Goal: Task Accomplishment & Management: Manage account settings

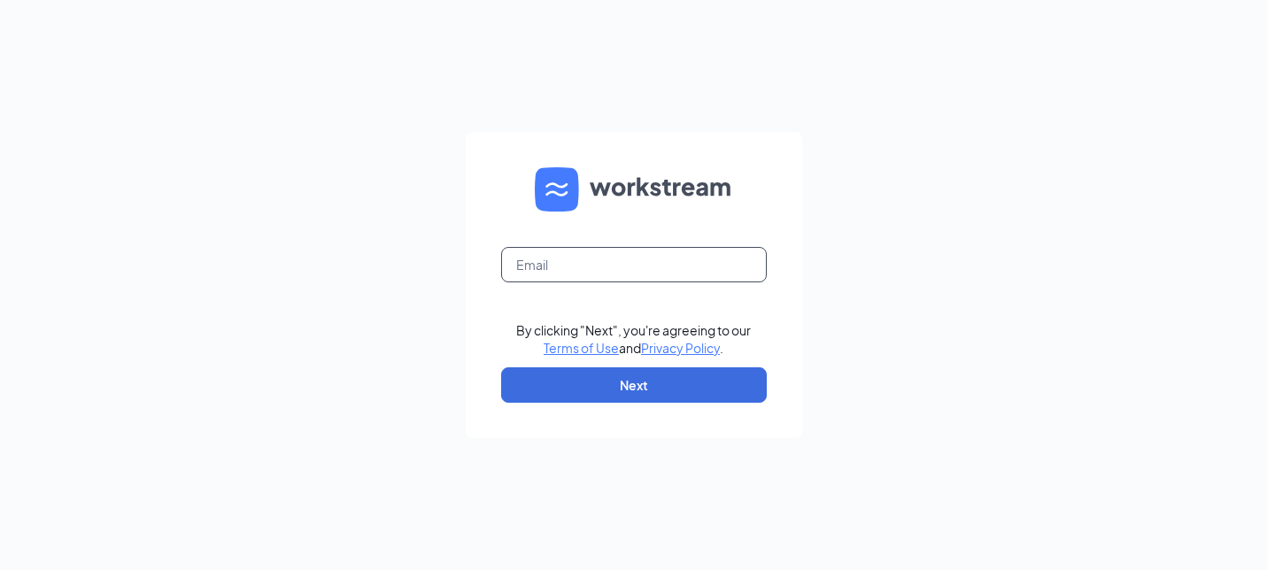
click at [670, 266] on input "text" at bounding box center [634, 264] width 266 height 35
type input "houston.phillips@cfafranchisee.com"
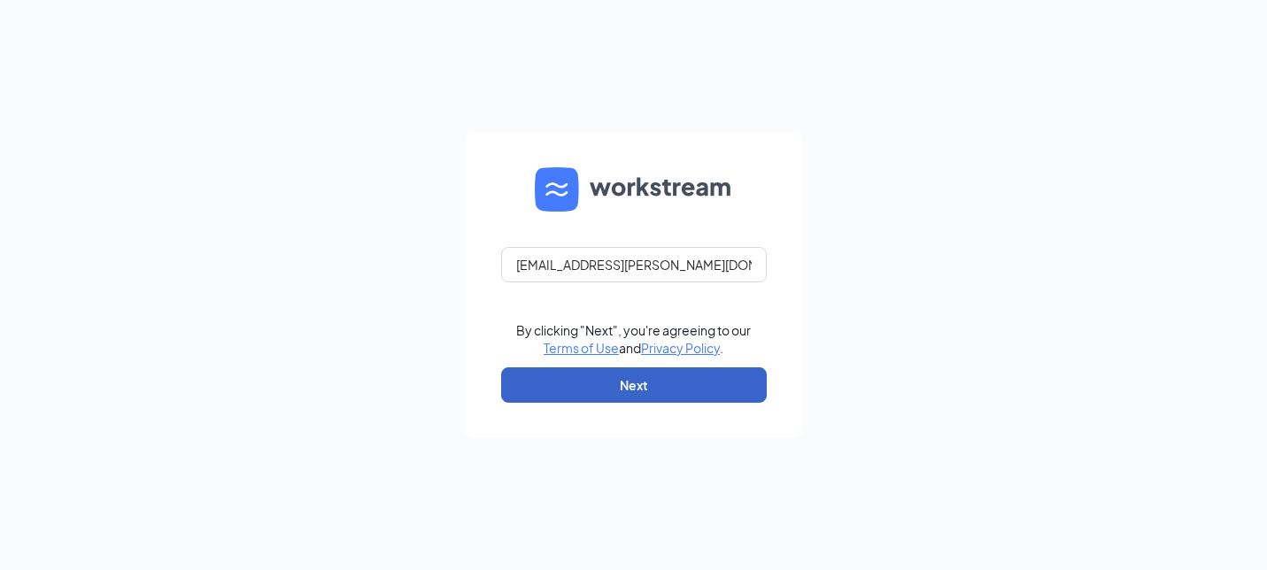
click at [640, 388] on button "Next" at bounding box center [634, 384] width 266 height 35
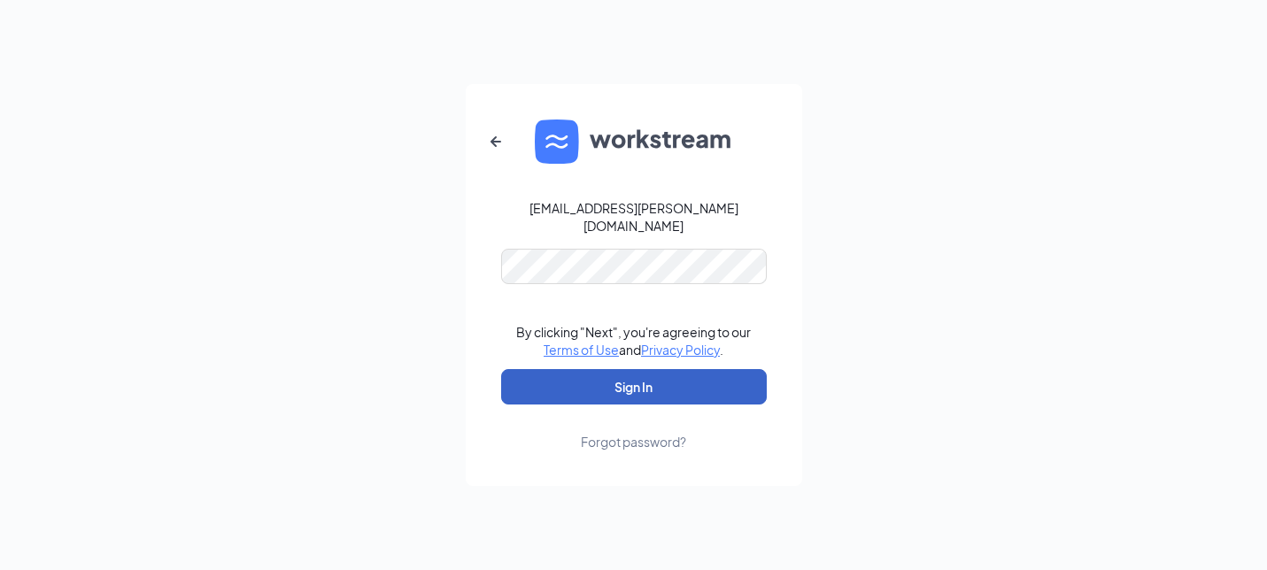
click at [639, 369] on button "Sign In" at bounding box center [634, 386] width 266 height 35
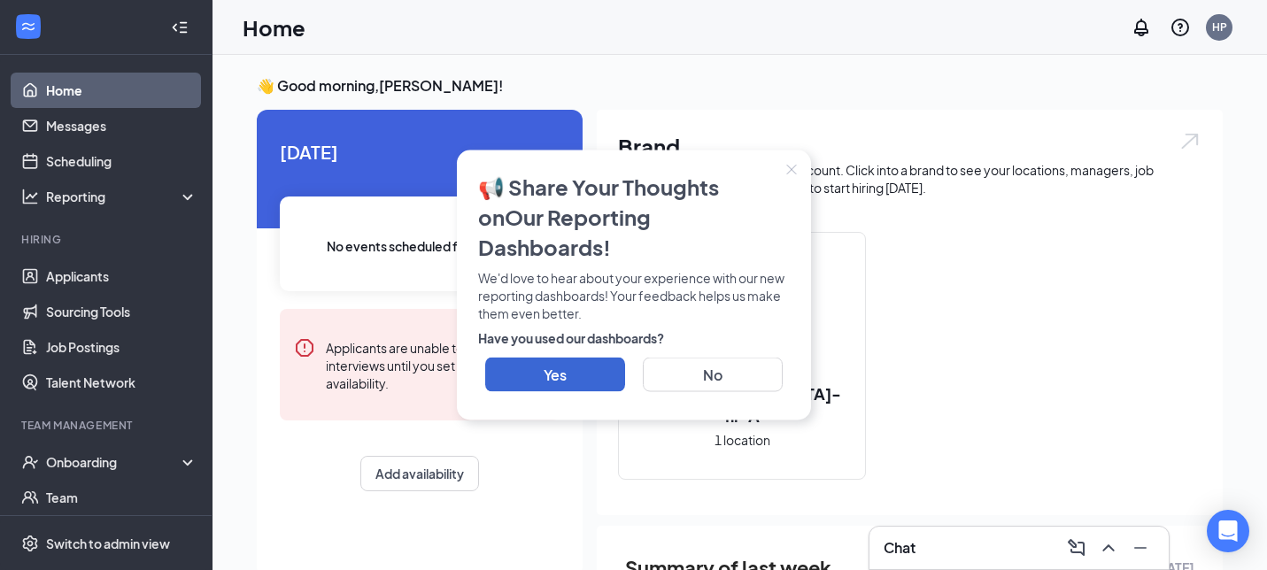
click at [786, 175] on icon "Close" at bounding box center [791, 170] width 11 height 11
